Goal: Task Accomplishment & Management: Use online tool/utility

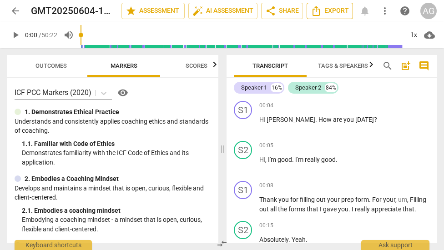
click at [333, 10] on span "Export" at bounding box center [329, 10] width 38 height 11
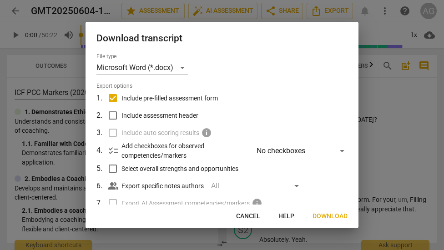
click at [321, 217] on span "Download" at bounding box center [329, 216] width 35 height 9
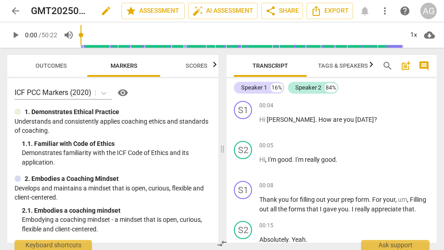
click at [35, 11] on h2 "GMT20250604-170709_Recording" at bounding box center [61, 10] width 60 height 11
click at [104, 10] on span "edit" at bounding box center [105, 10] width 11 height 11
drag, startPoint x: 71, startPoint y: 9, endPoint x: 20, endPoint y: 7, distance: 51.4
click at [20, 7] on div "arrow_back GMT20250604-170709_Recording done clear star Assessment auto_fix_hig…" at bounding box center [221, 10] width 429 height 17
click at [73, 12] on input "GMT20250604-170709_Recording" at bounding box center [56, 10] width 50 height 17
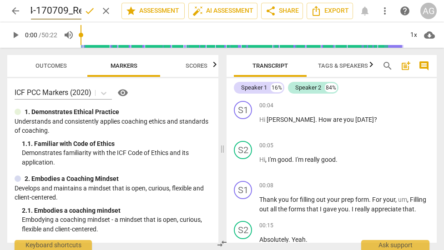
scroll to position [0, 98]
drag, startPoint x: 31, startPoint y: 9, endPoint x: 85, endPoint y: 16, distance: 54.5
click at [85, 16] on div "GMT20250604-170709_Recording done clear" at bounding box center [72, 10] width 83 height 17
paste input "[PERSON_NAME] recording [DATE]"
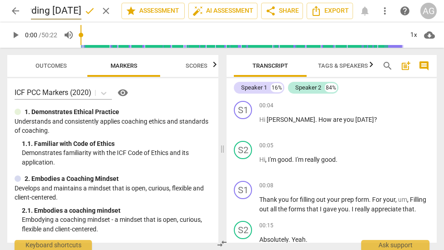
type input "[PERSON_NAME] recording [DATE]"
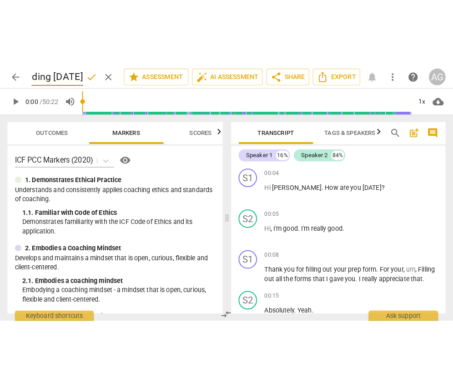
scroll to position [0, 0]
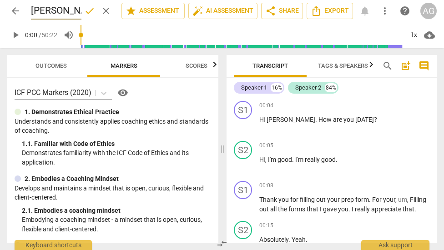
click at [84, 12] on span "done" at bounding box center [89, 10] width 11 height 11
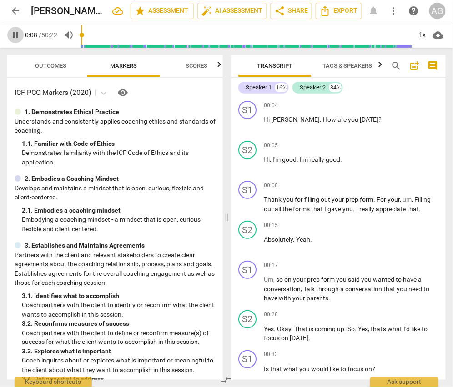
click at [16, 34] on span "pause" at bounding box center [15, 35] width 11 height 11
type input "9"
